Goal: Navigation & Orientation: Understand site structure

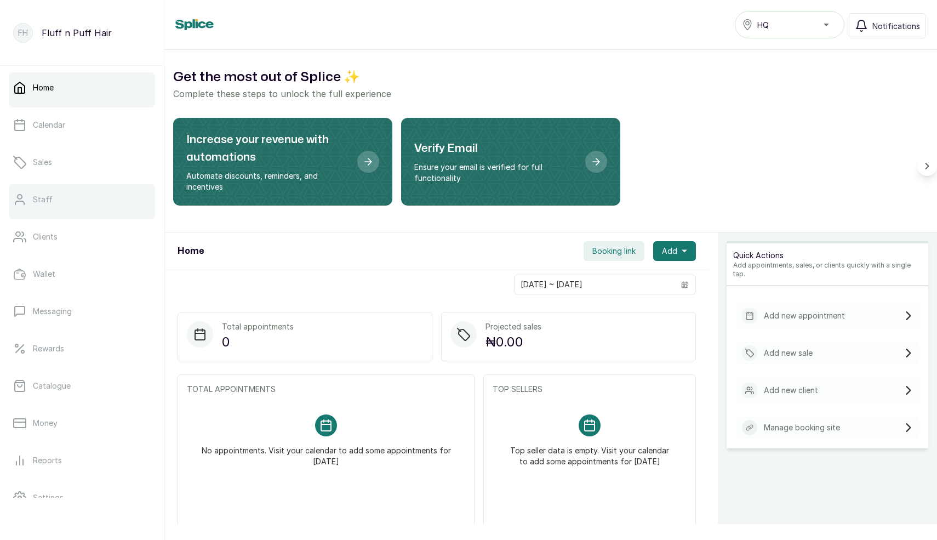
click at [55, 197] on link "Staff" at bounding box center [82, 199] width 146 height 31
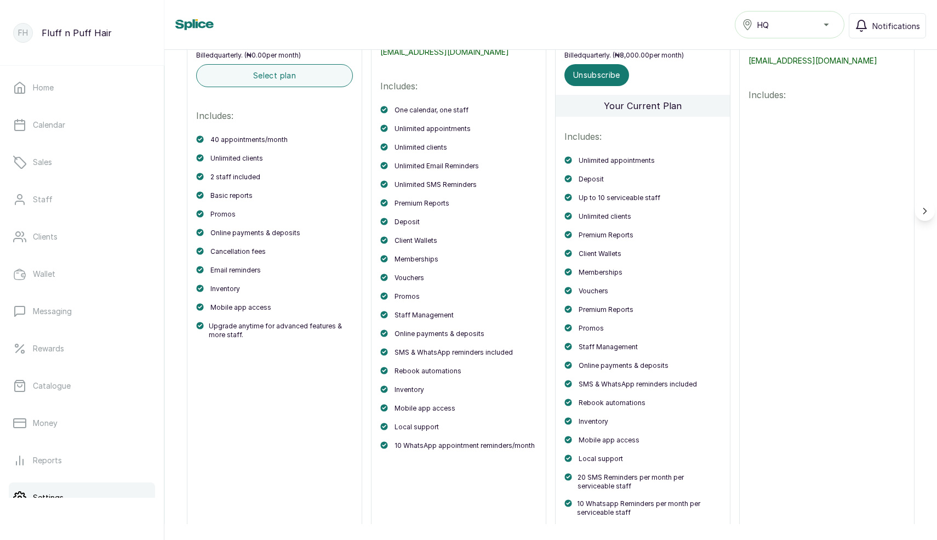
scroll to position [332, 0]
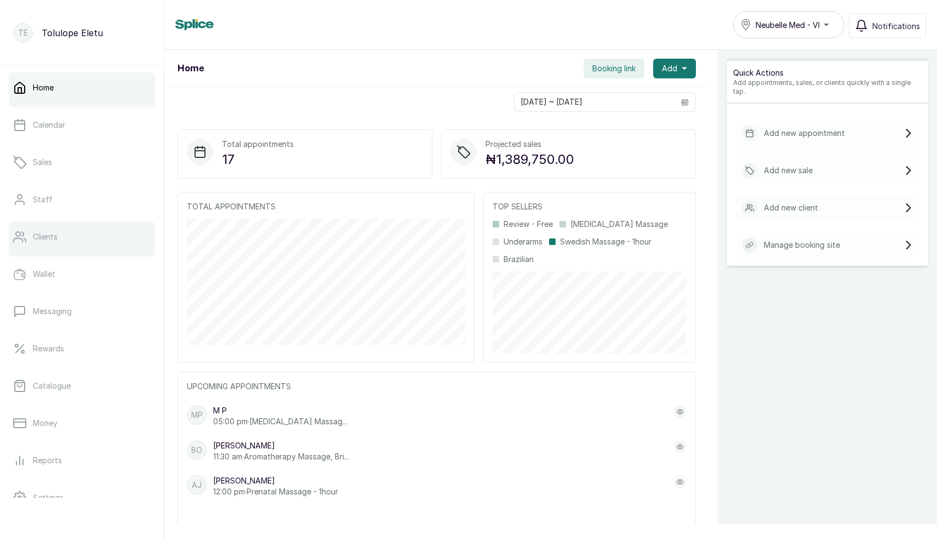
click at [58, 238] on link "Clients" at bounding box center [82, 236] width 146 height 31
